Goal: Navigation & Orientation: Find specific page/section

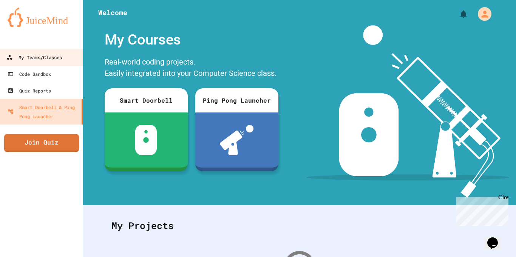
click at [59, 53] on div "My Teams/Classes" at bounding box center [34, 57] width 56 height 9
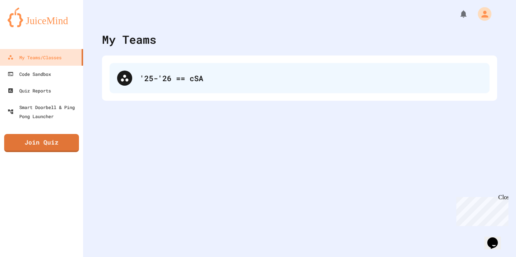
click at [213, 86] on div "'25-'26 == cSA" at bounding box center [300, 78] width 380 height 30
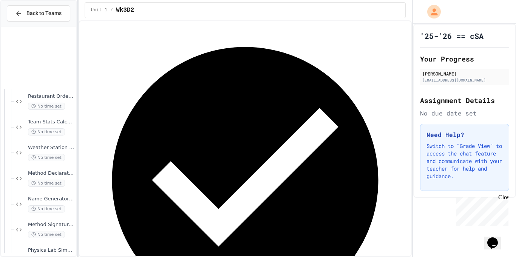
scroll to position [222, 0]
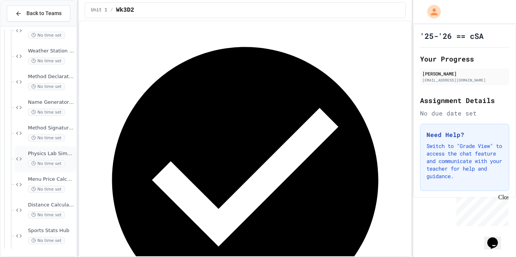
click at [44, 156] on span "Physics Lab Simulator" at bounding box center [51, 154] width 47 height 6
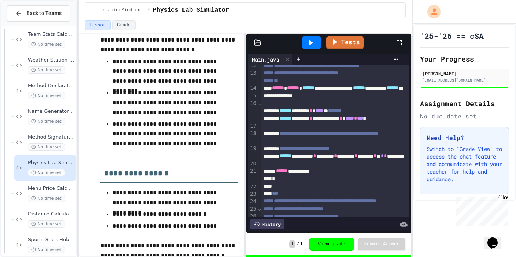
scroll to position [128, 0]
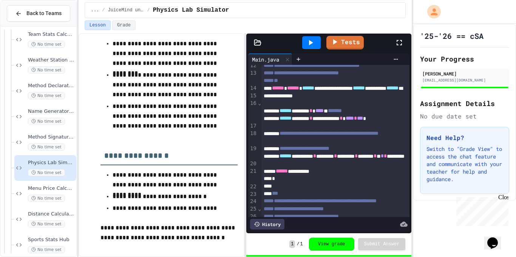
click at [355, 175] on div "**********" at bounding box center [335, 172] width 148 height 8
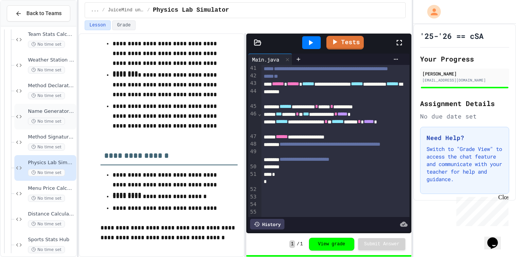
scroll to position [222, 0]
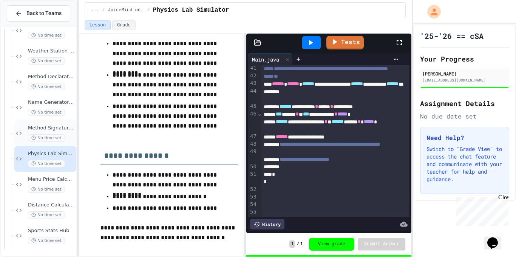
click at [48, 123] on div "Method Signature Fixer No time set" at bounding box center [45, 133] width 62 height 26
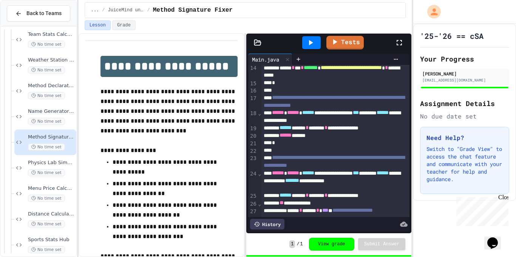
scroll to position [154, 0]
